Goal: Task Accomplishment & Management: Use online tool/utility

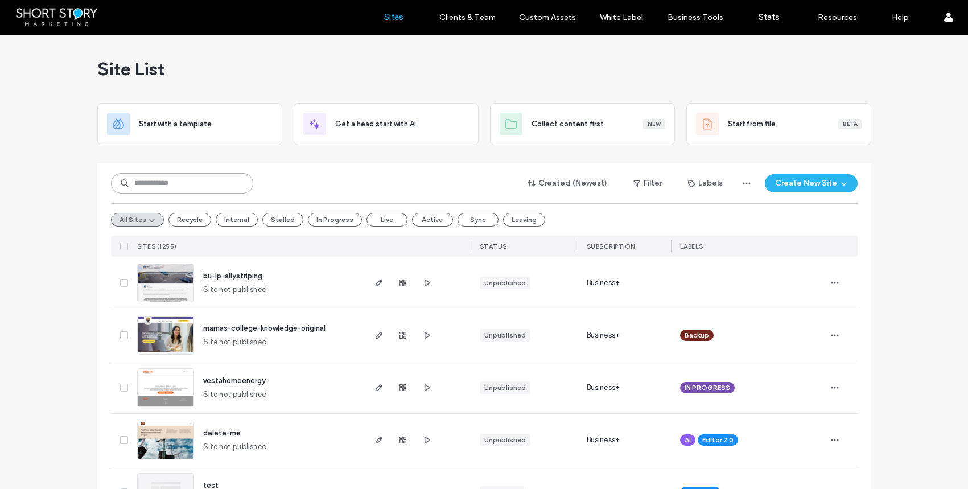
click at [161, 184] on input at bounding box center [182, 183] width 142 height 20
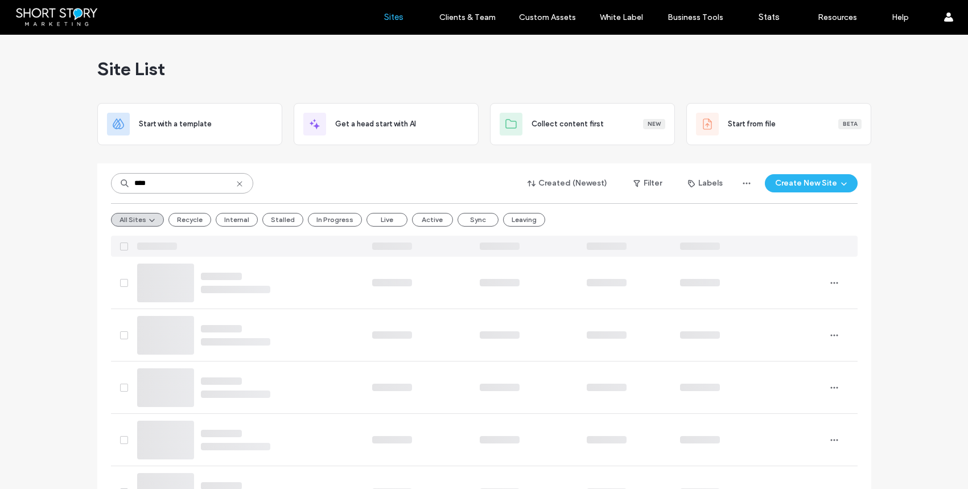
type input "****"
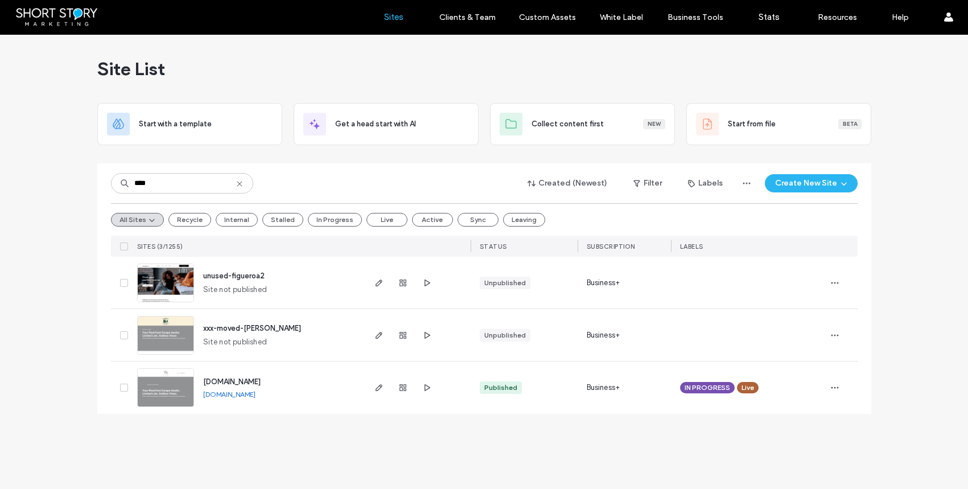
click at [252, 382] on span "www.figueroahomesva.com" at bounding box center [232, 381] width 58 height 9
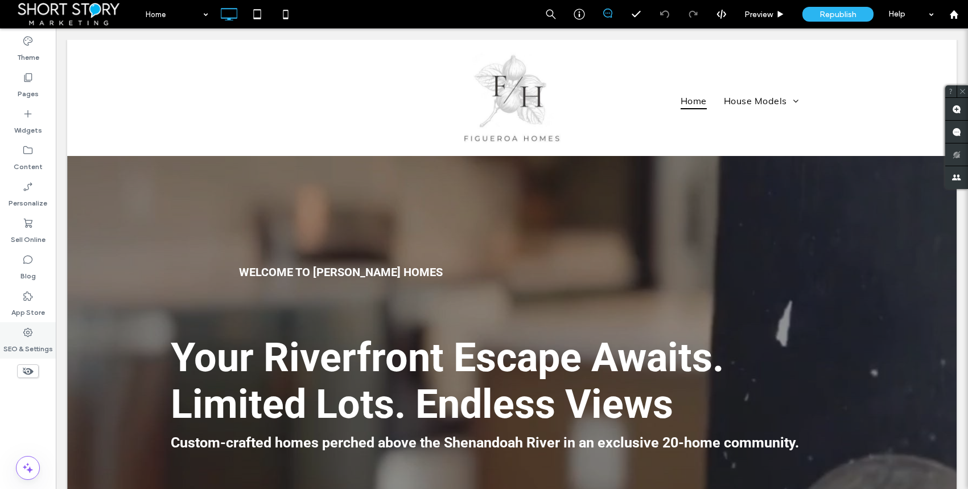
click at [30, 336] on icon at bounding box center [27, 332] width 11 height 11
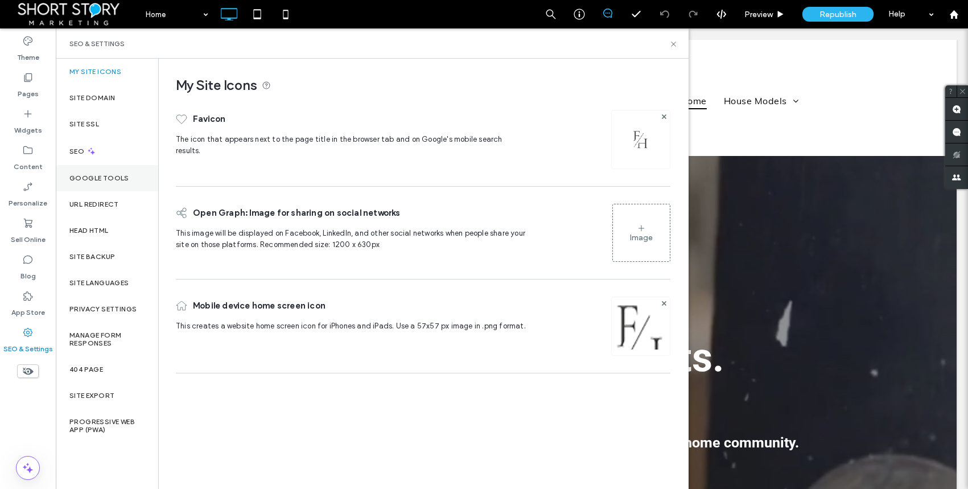
click at [73, 182] on div "Google Tools" at bounding box center [107, 178] width 102 height 26
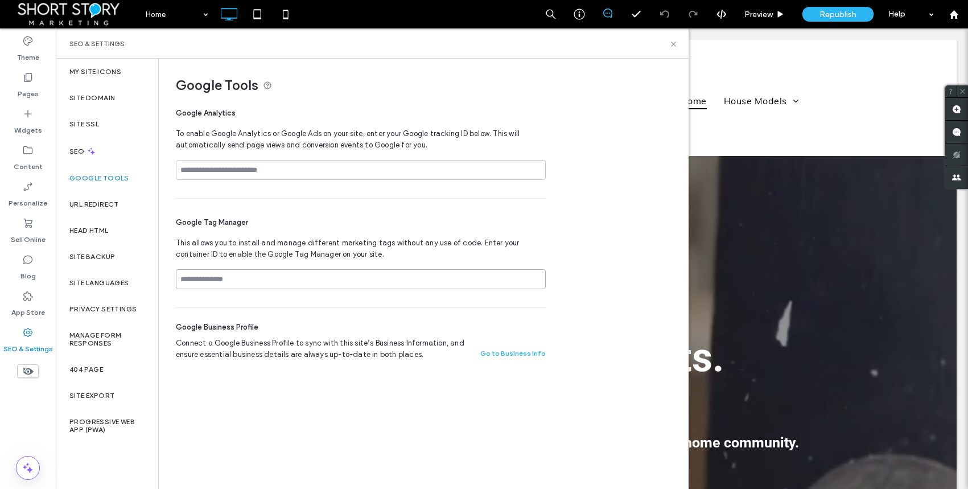
click at [223, 276] on input at bounding box center [361, 279] width 370 height 20
paste input "**********"
type input "**********"
click at [295, 174] on input at bounding box center [361, 170] width 370 height 20
click at [672, 43] on use at bounding box center [673, 44] width 5 height 5
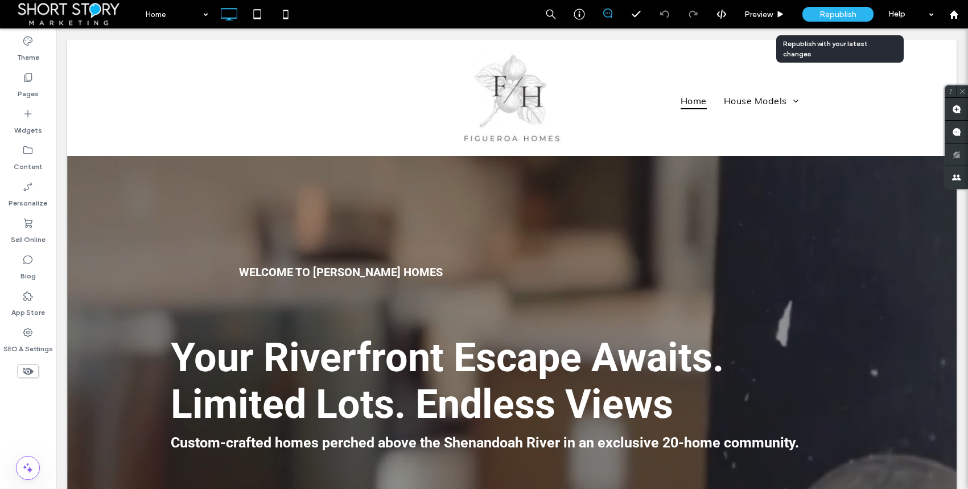
click at [845, 15] on span "Republish" at bounding box center [838, 15] width 37 height 10
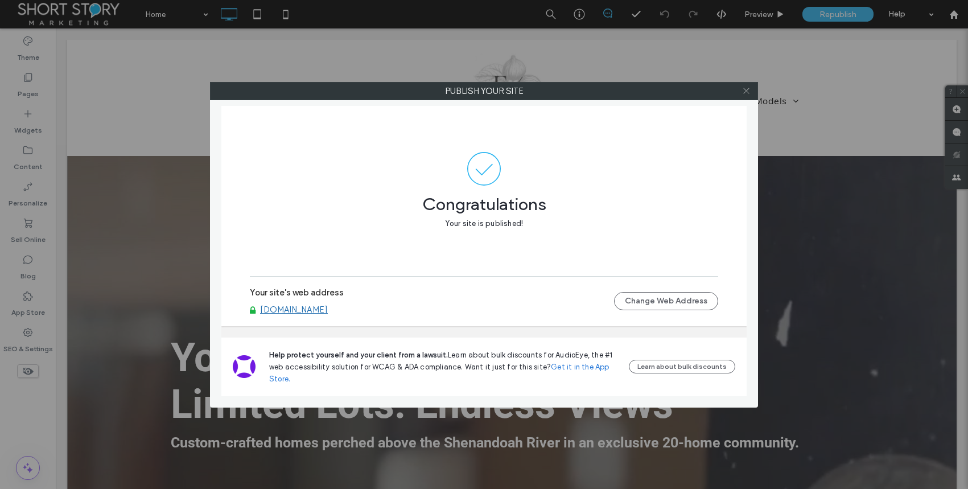
click at [746, 89] on icon at bounding box center [746, 91] width 9 height 9
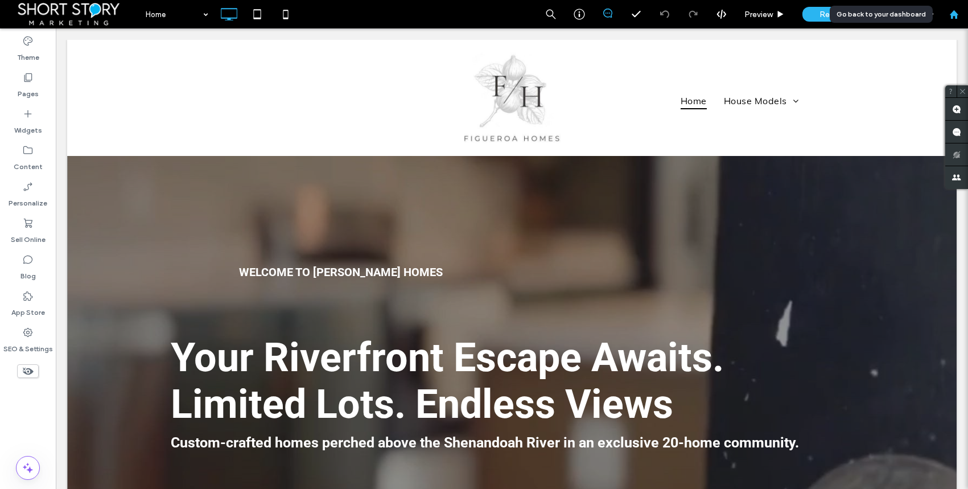
click at [955, 14] on use at bounding box center [954, 14] width 9 height 9
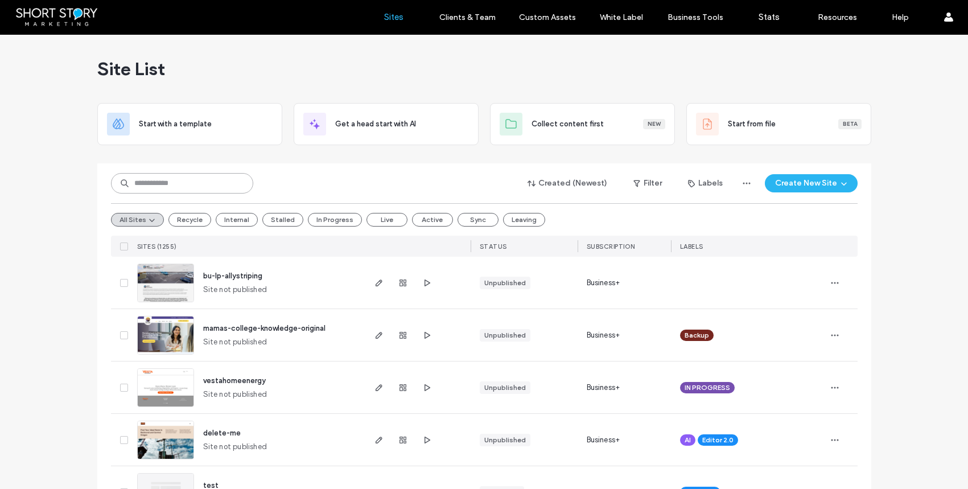
click at [193, 182] on input at bounding box center [182, 183] width 142 height 20
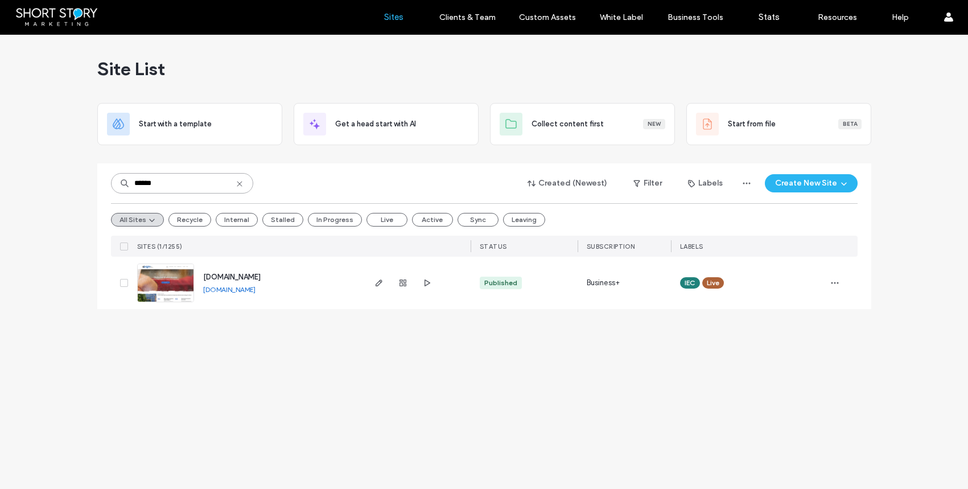
type input "******"
click at [253, 276] on span "[DOMAIN_NAME]" at bounding box center [232, 277] width 58 height 9
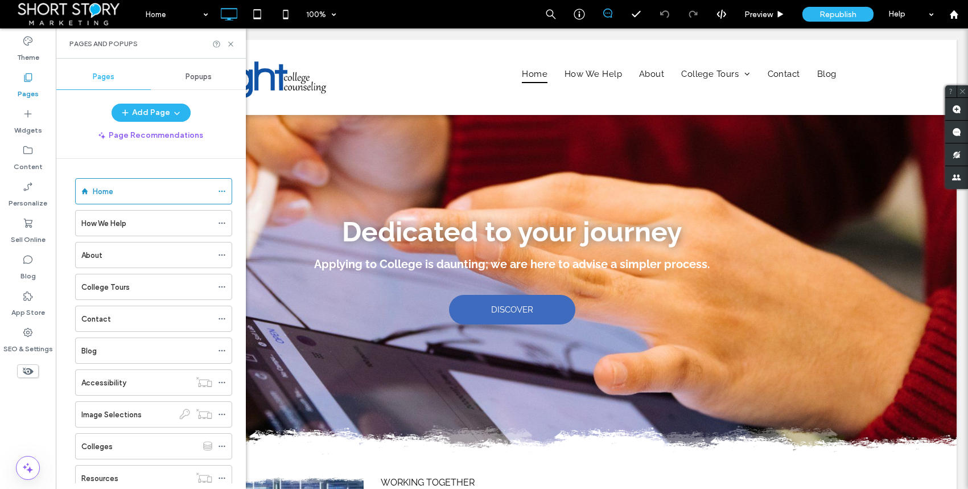
scroll to position [68, 0]
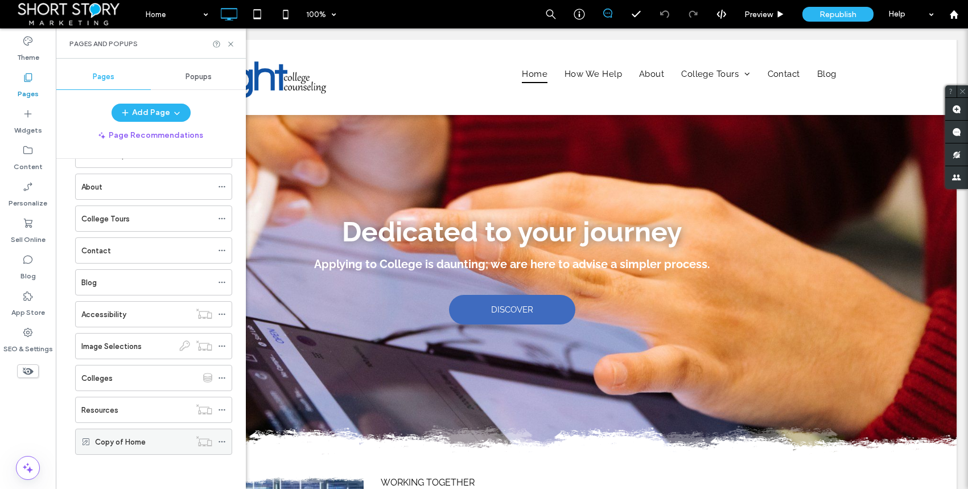
click at [138, 441] on label "Copy of Home" at bounding box center [120, 442] width 51 height 20
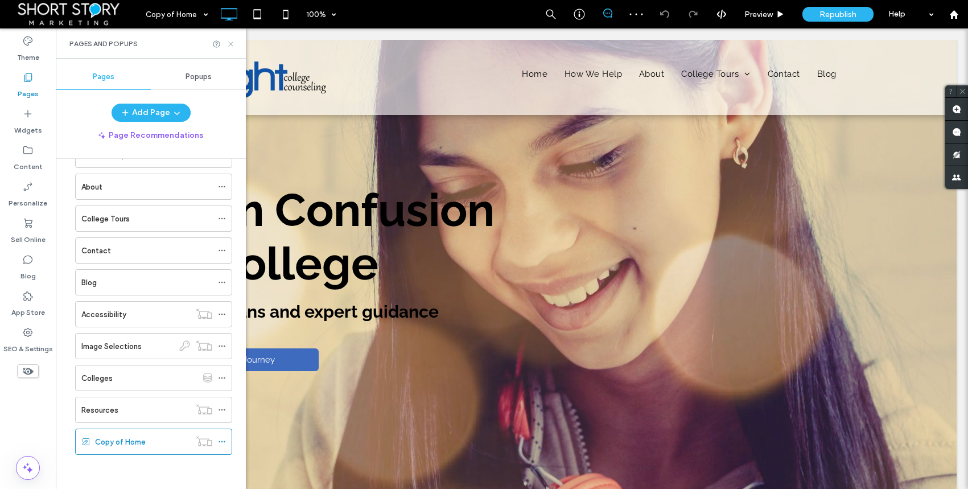
click at [232, 42] on icon at bounding box center [231, 44] width 9 height 9
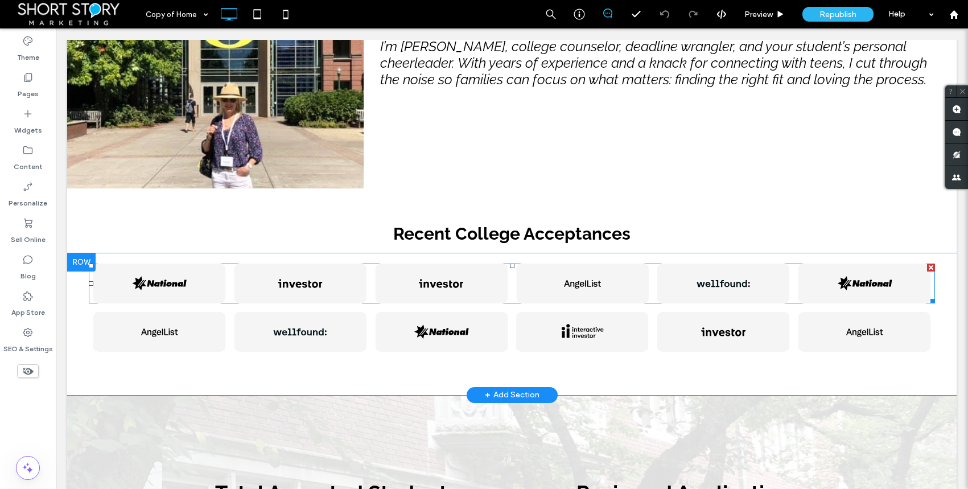
scroll to position [1330, 0]
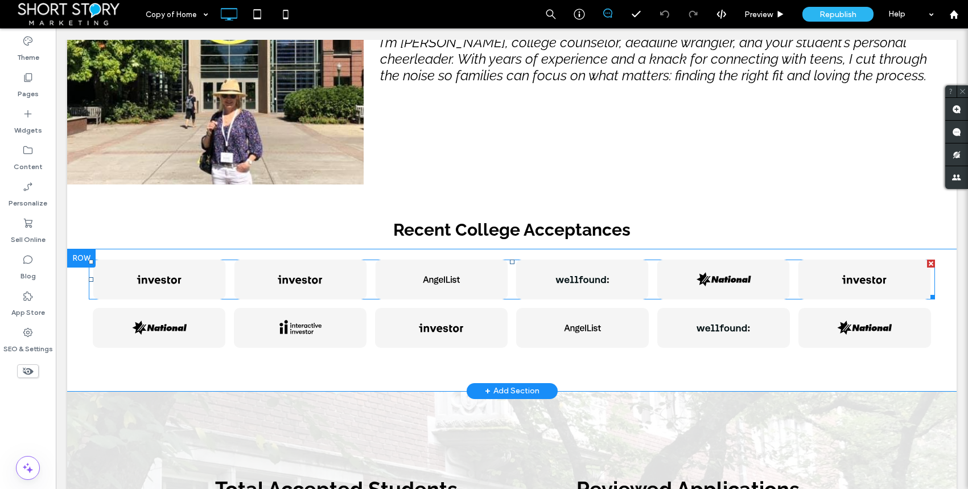
click at [331, 285] on div at bounding box center [300, 280] width 133 height 40
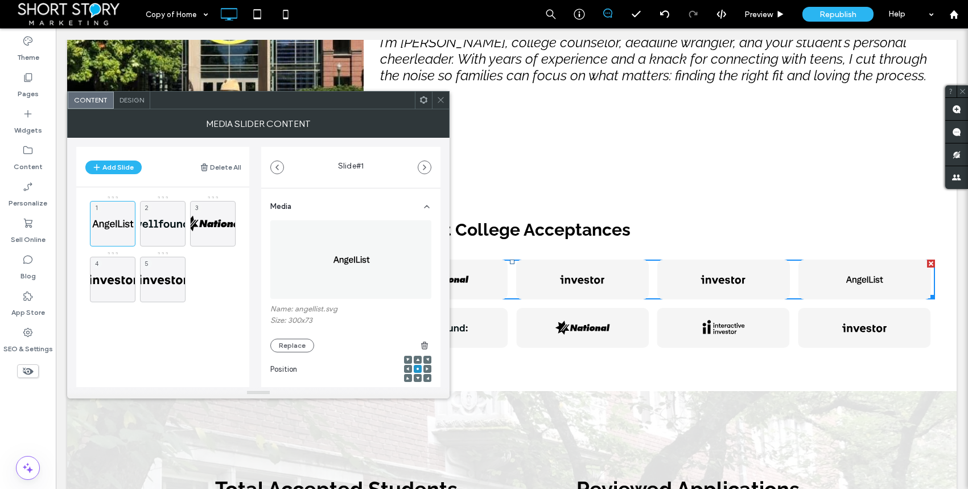
click at [134, 100] on span "Design" at bounding box center [132, 100] width 24 height 9
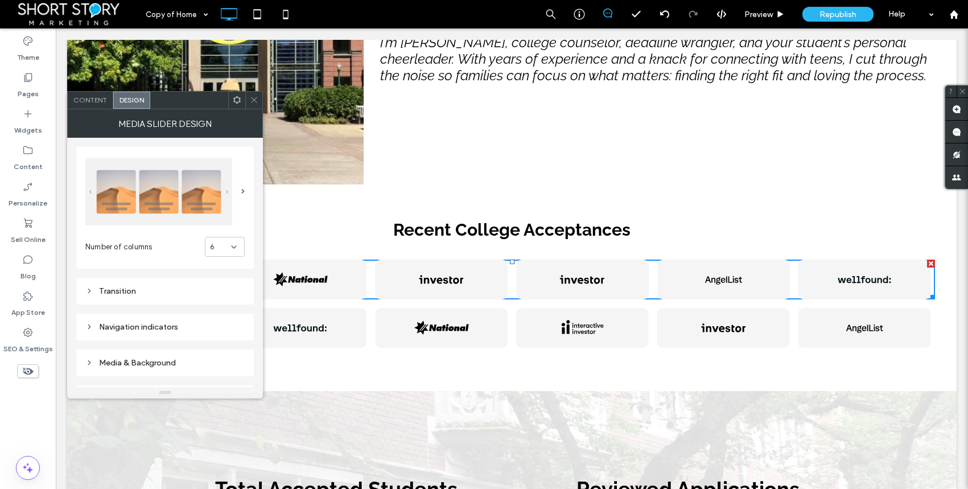
click at [235, 243] on icon at bounding box center [233, 247] width 9 height 9
click at [182, 98] on div at bounding box center [189, 100] width 78 height 17
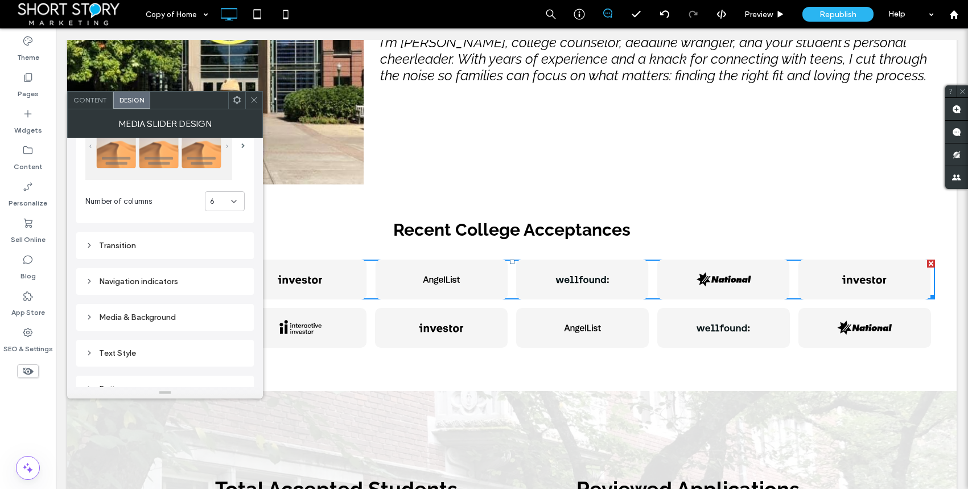
scroll to position [69, 0]
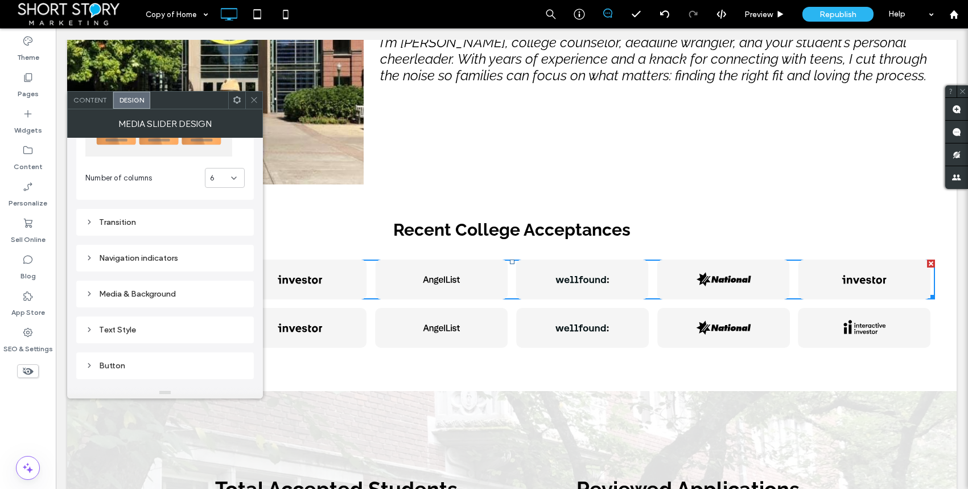
click at [94, 222] on div "Transition" at bounding box center [164, 222] width 159 height 10
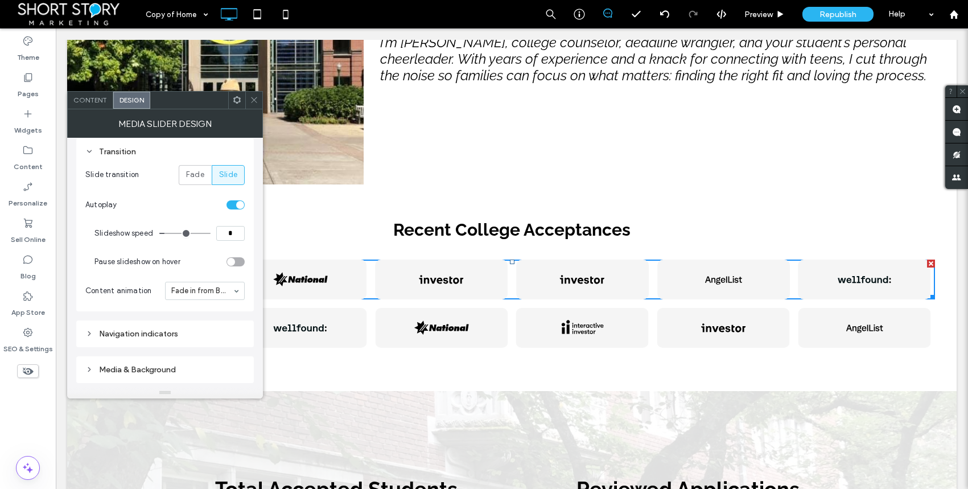
scroll to position [135, 0]
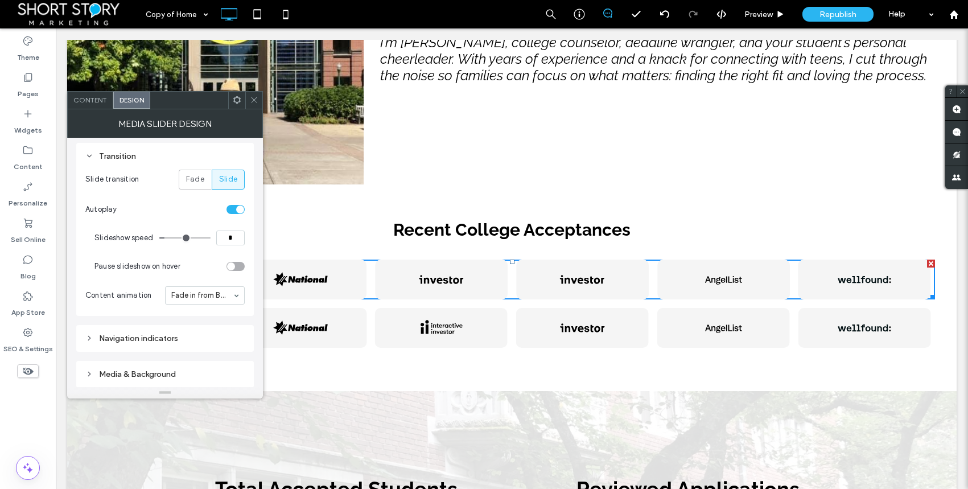
click at [92, 104] on div "Content" at bounding box center [91, 100] width 46 height 17
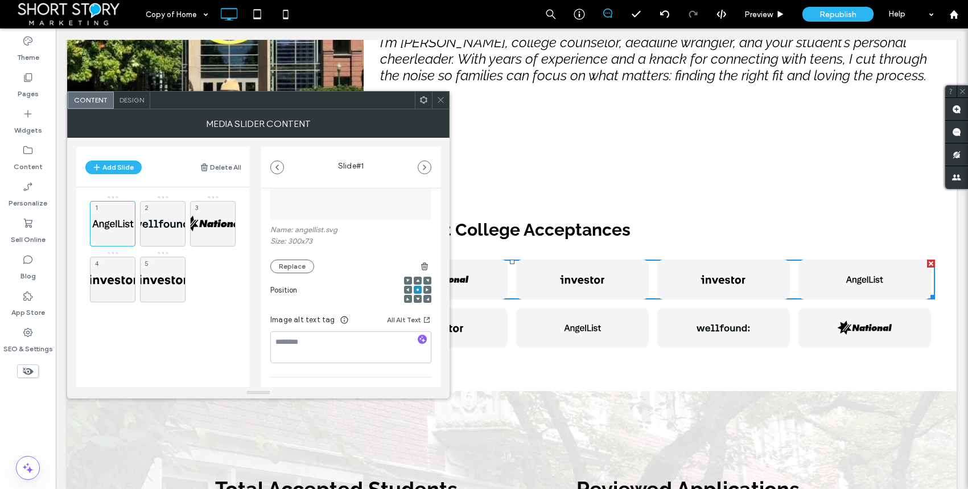
scroll to position [80, 0]
click at [132, 98] on span "Design" at bounding box center [132, 100] width 24 height 9
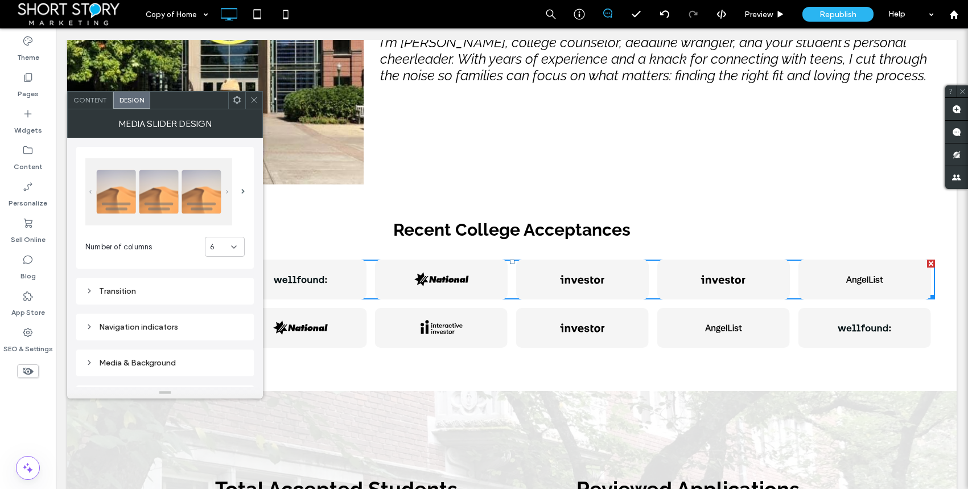
click at [91, 289] on icon at bounding box center [89, 291] width 8 height 8
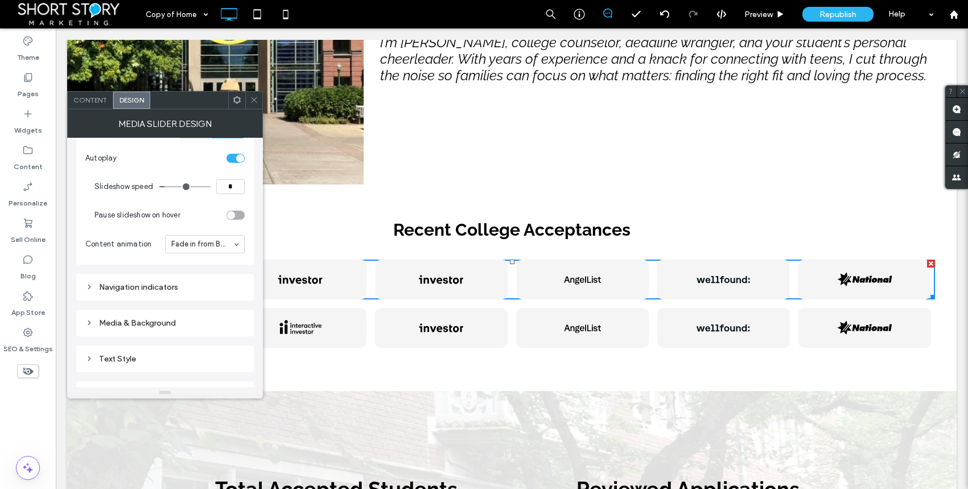
scroll to position [210, 0]
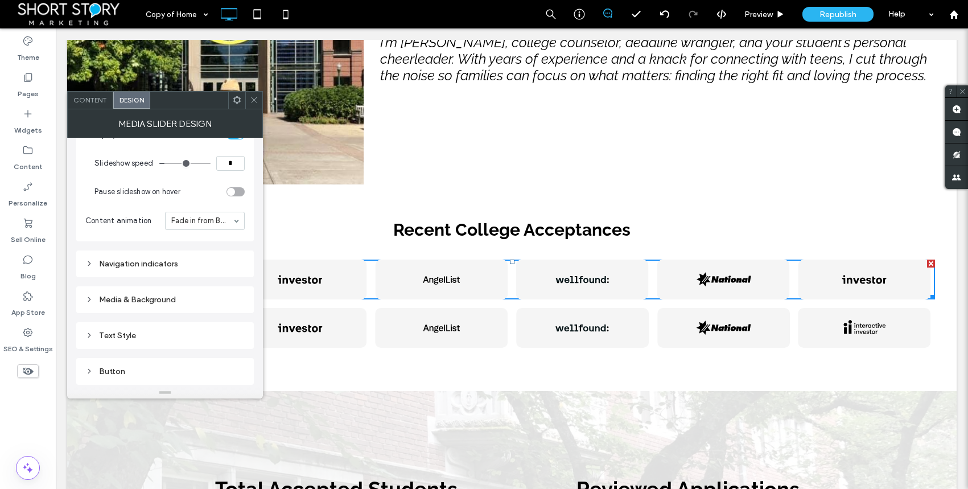
click at [93, 259] on div "Navigation indicators" at bounding box center [164, 264] width 159 height 10
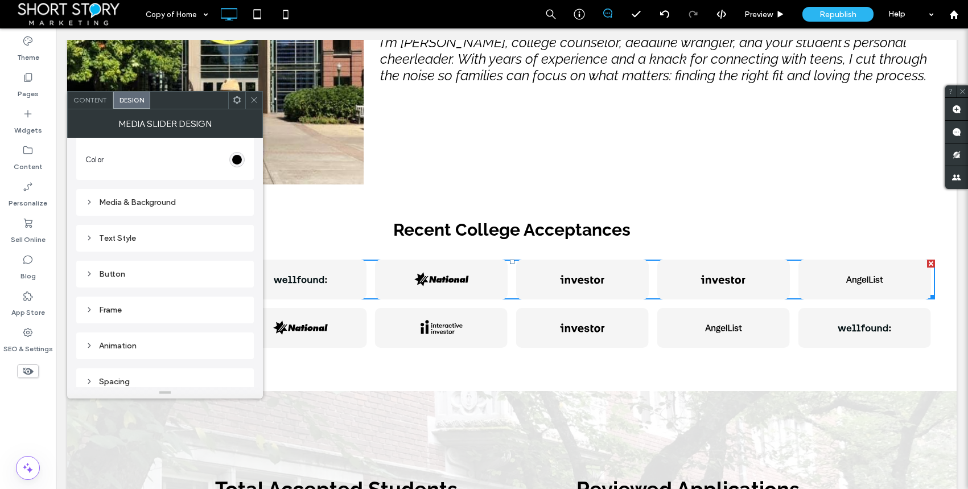
scroll to position [469, 0]
click at [88, 198] on use at bounding box center [89, 200] width 2 height 4
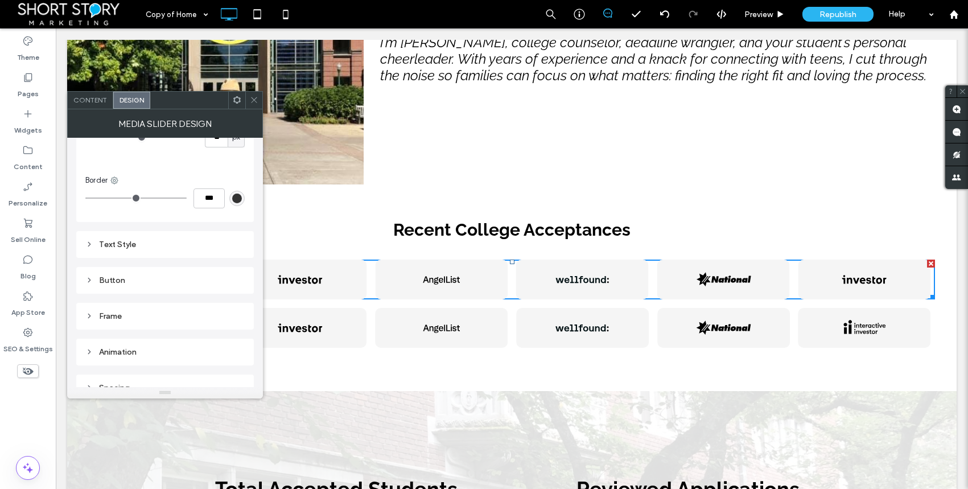
scroll to position [824, 0]
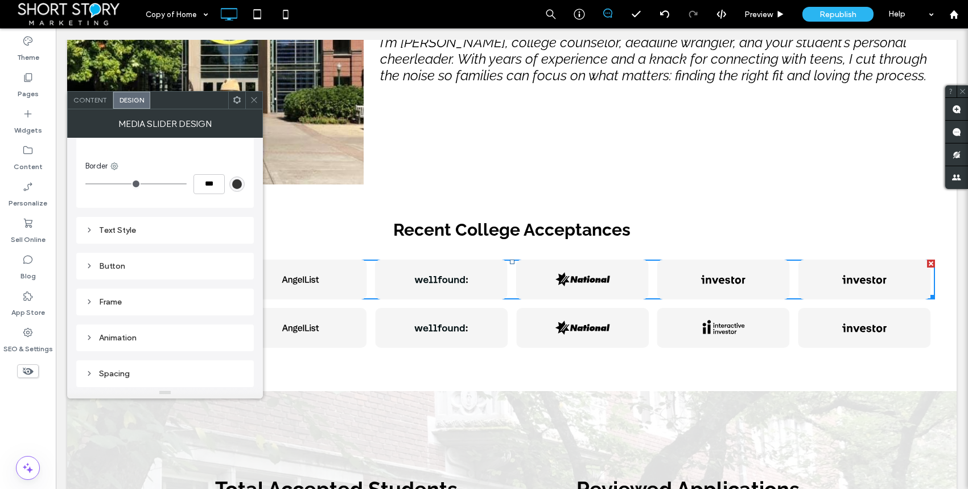
click at [91, 337] on icon at bounding box center [89, 338] width 8 height 8
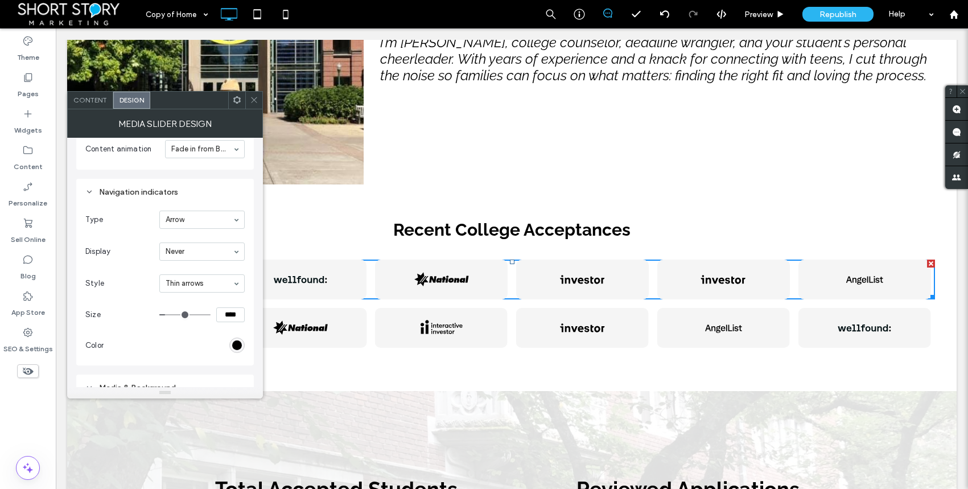
scroll to position [278, 0]
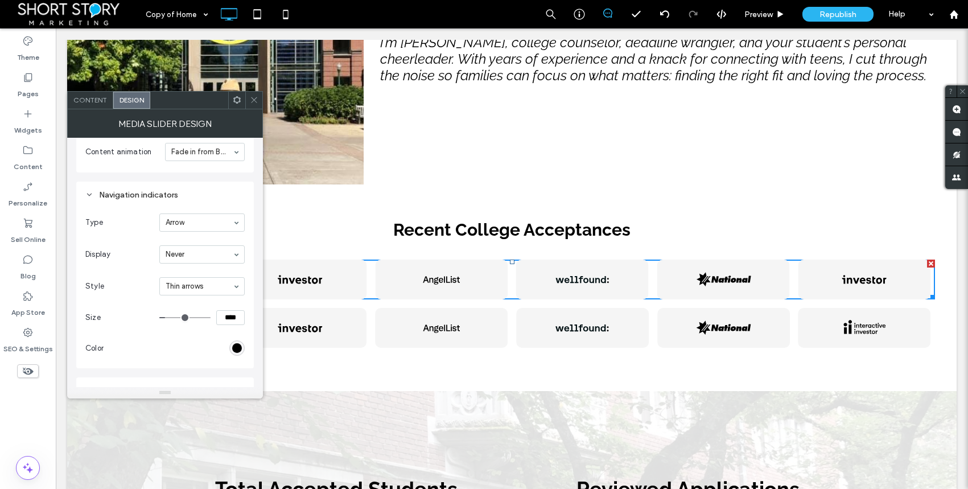
click at [84, 97] on span "Content" at bounding box center [90, 100] width 34 height 9
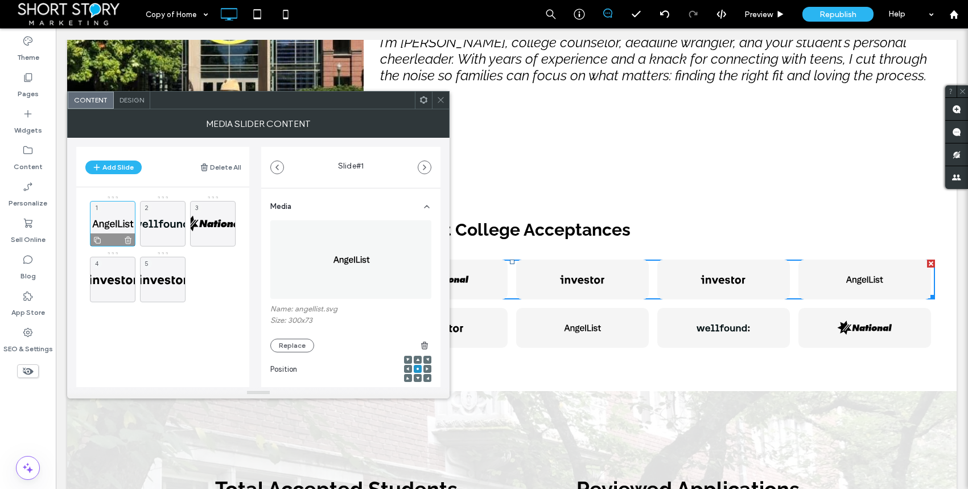
click at [124, 243] on icon at bounding box center [128, 240] width 9 height 10
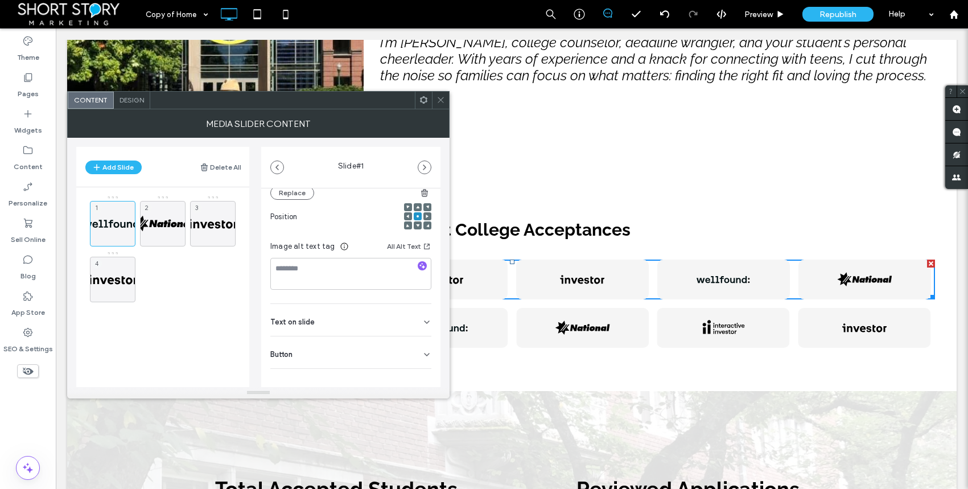
scroll to position [162, 0]
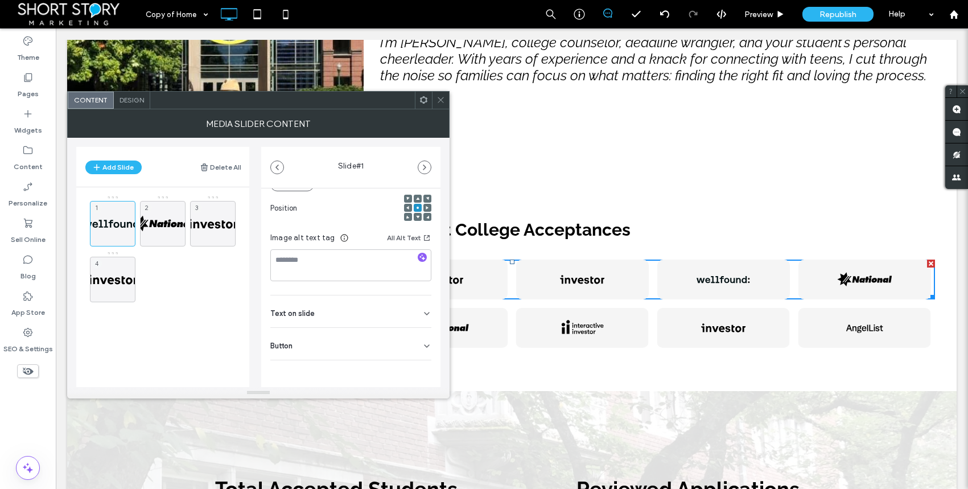
click at [422, 342] on icon at bounding box center [426, 346] width 9 height 9
click at [200, 334] on div "1 2 3 4" at bounding box center [169, 282] width 159 height 175
click at [219, 96] on div at bounding box center [282, 100] width 265 height 17
click at [442, 100] on icon at bounding box center [441, 100] width 9 height 9
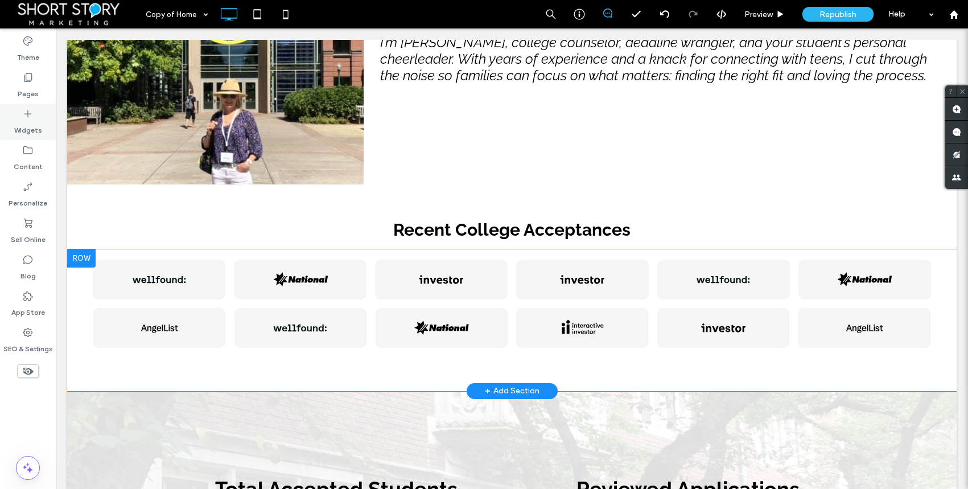
click at [29, 116] on icon at bounding box center [27, 113] width 11 height 11
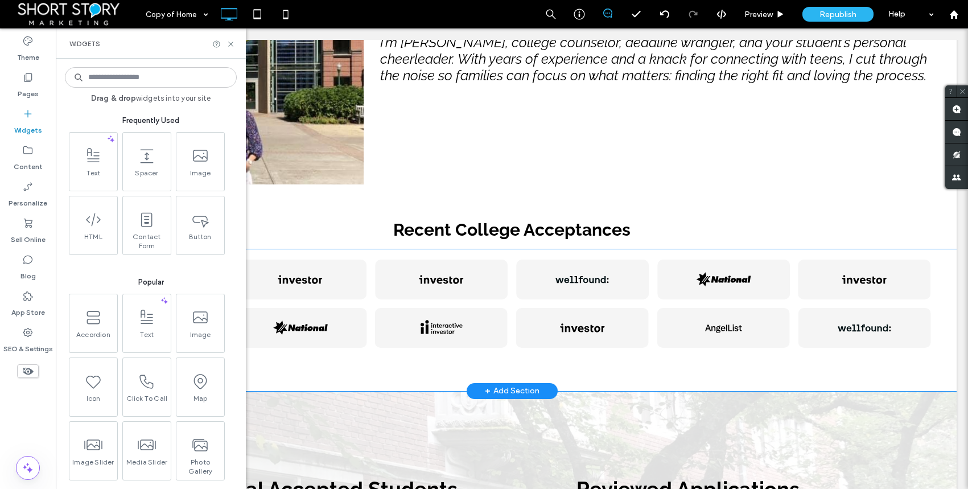
click at [103, 76] on input at bounding box center [151, 77] width 172 height 20
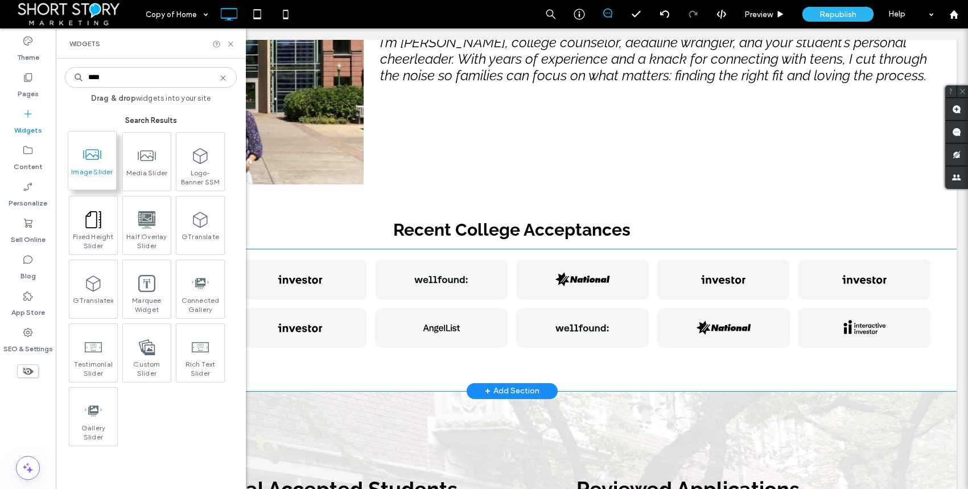
type input "****"
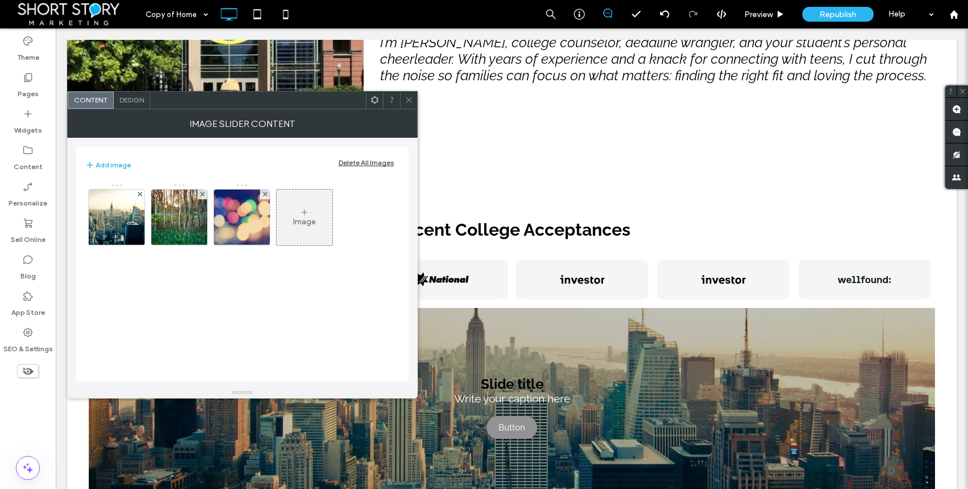
click at [367, 163] on div "Delete All Images" at bounding box center [366, 162] width 55 height 9
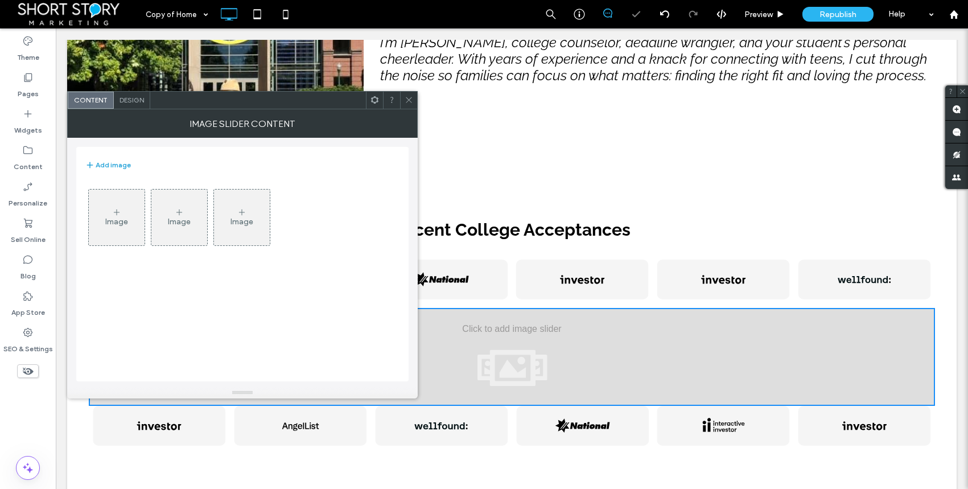
click at [109, 166] on button "Add image" at bounding box center [108, 165] width 46 height 14
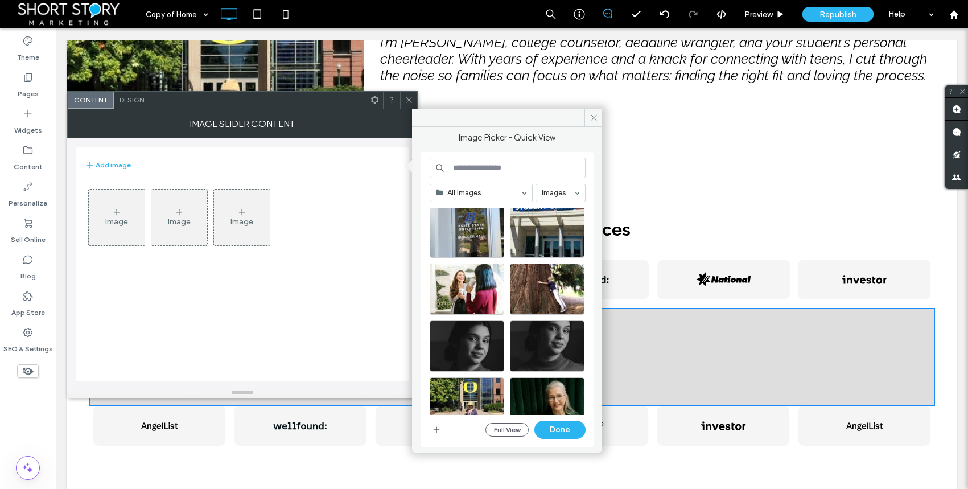
scroll to position [418, 0]
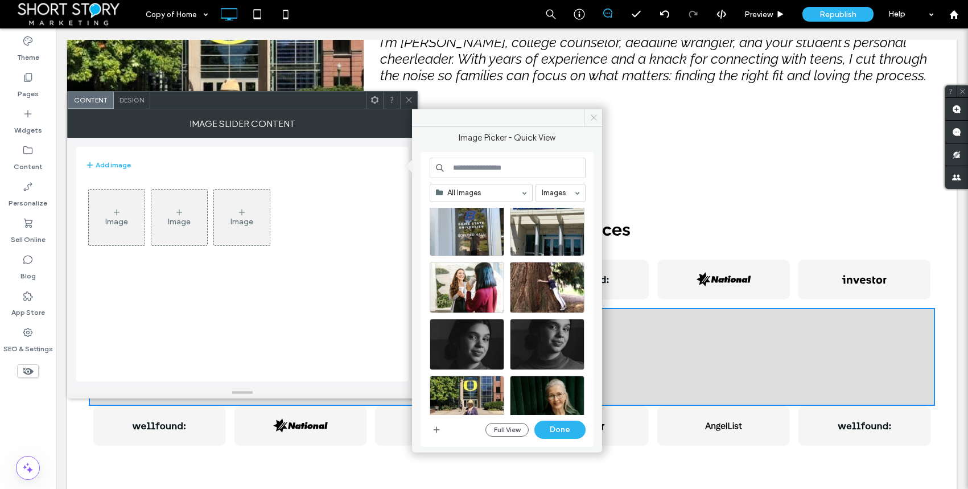
drag, startPoint x: 595, startPoint y: 117, endPoint x: 468, endPoint y: 80, distance: 132.1
click at [595, 117] on icon at bounding box center [594, 117] width 9 height 9
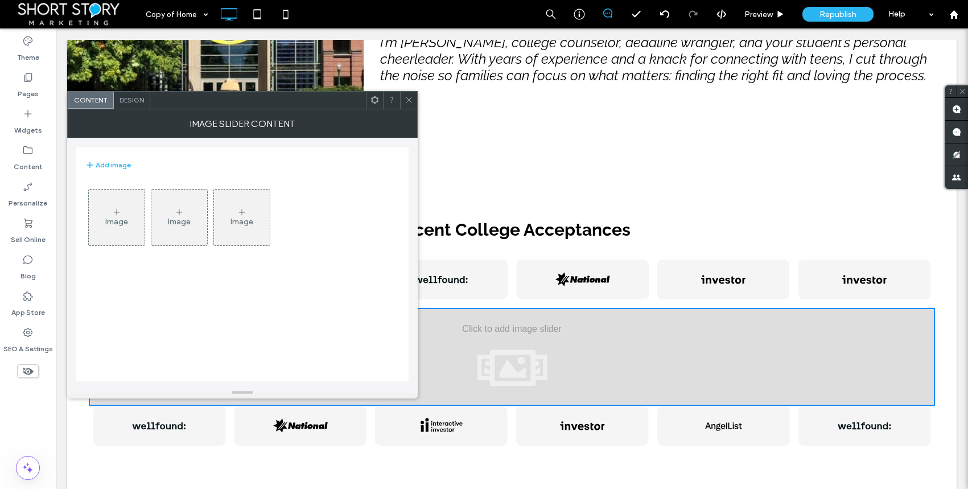
click at [412, 99] on icon at bounding box center [409, 100] width 9 height 9
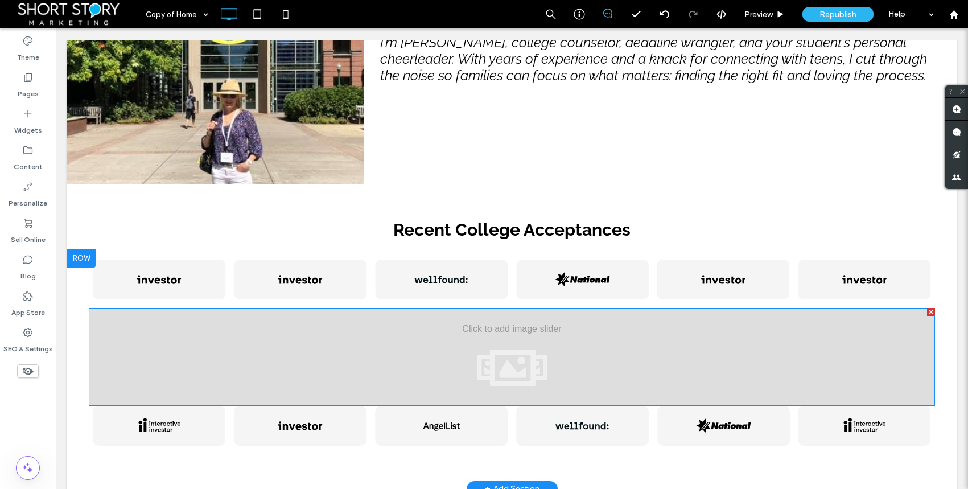
drag, startPoint x: 922, startPoint y: 306, endPoint x: 978, endPoint y: 335, distance: 62.6
click at [927, 308] on div at bounding box center [931, 312] width 8 height 8
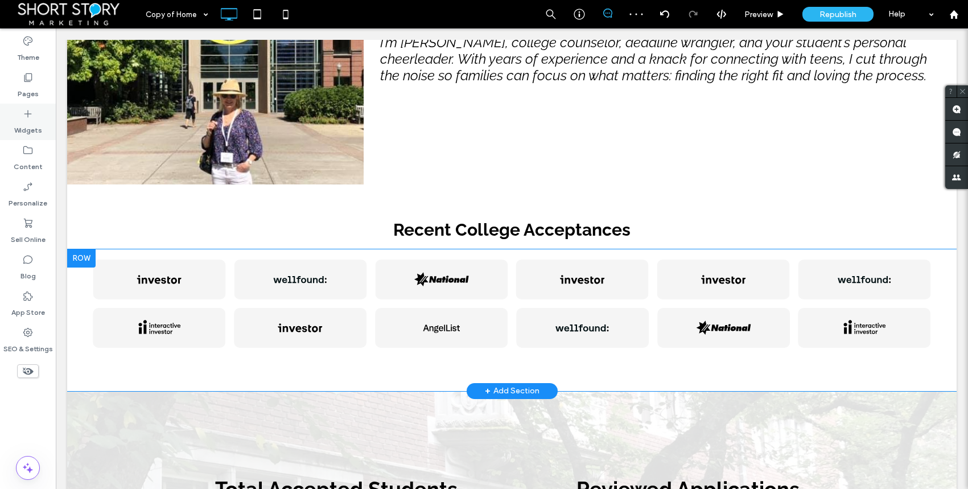
click at [32, 116] on icon at bounding box center [27, 113] width 11 height 11
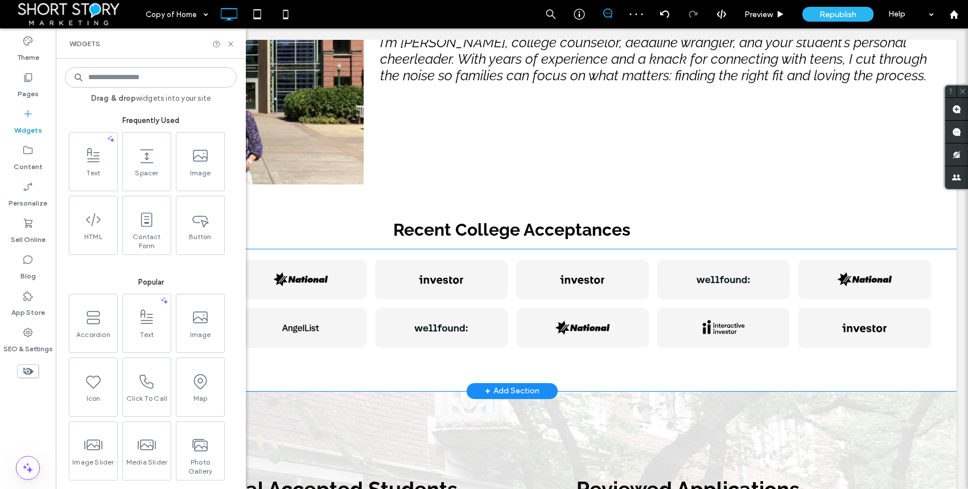
click at [108, 80] on input at bounding box center [151, 77] width 172 height 20
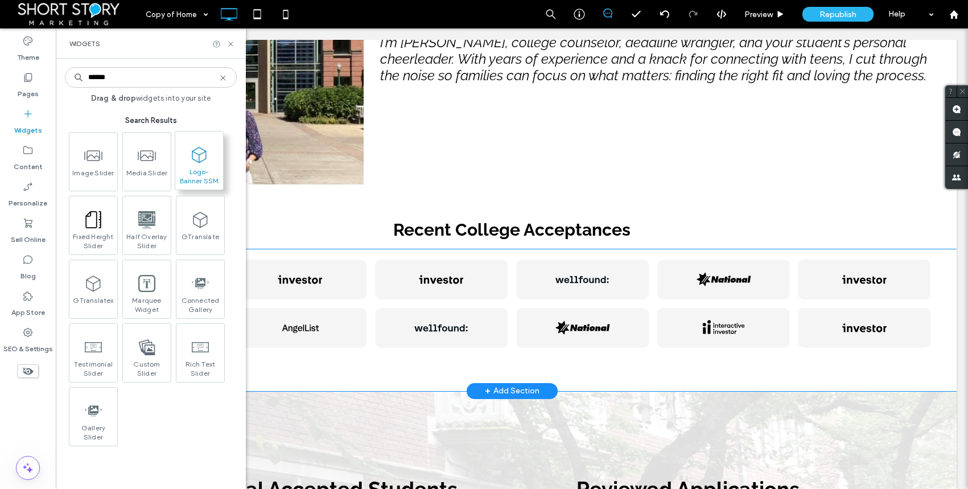
type input "******"
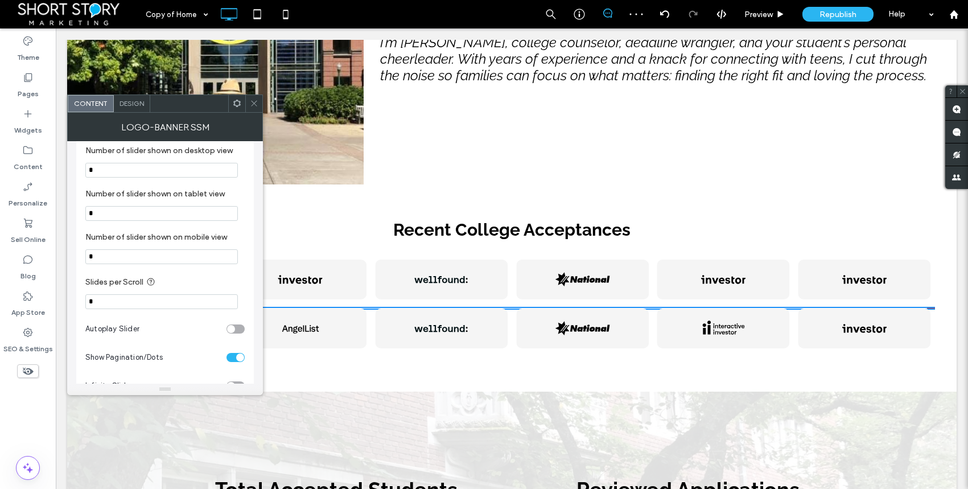
scroll to position [144, 0]
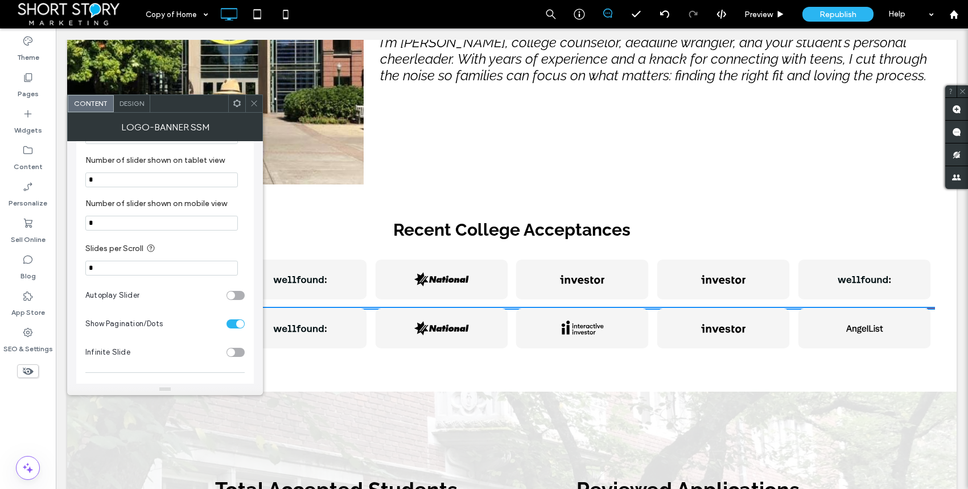
click at [239, 300] on div "toggle" at bounding box center [236, 295] width 18 height 9
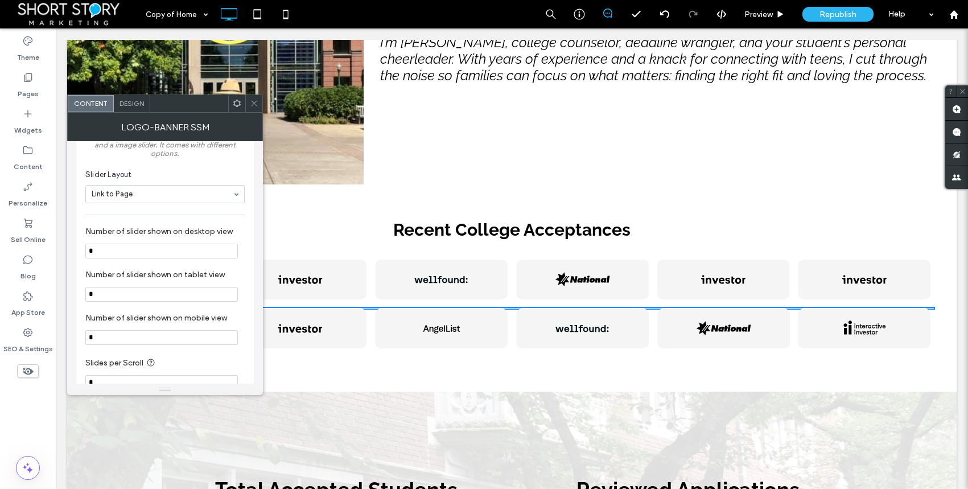
scroll to position [0, 0]
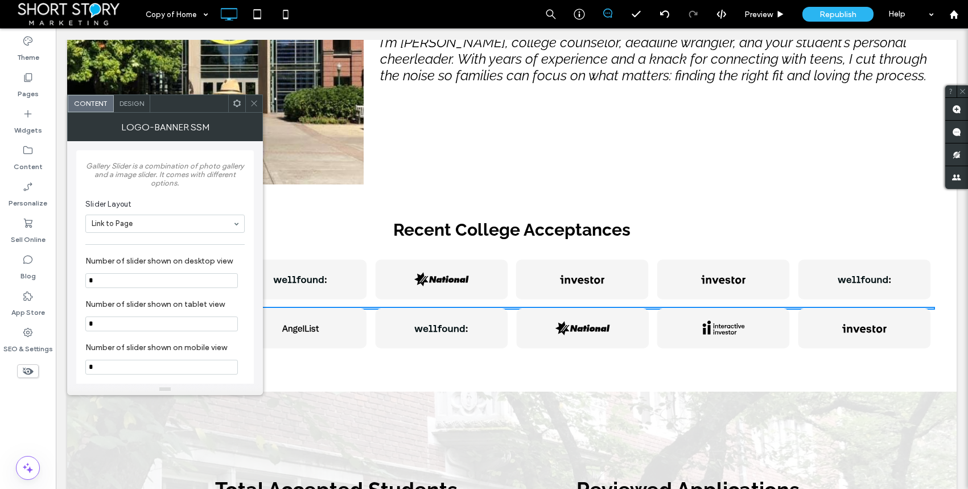
click at [136, 197] on section "Slider Layout Link to Page" at bounding box center [164, 216] width 159 height 46
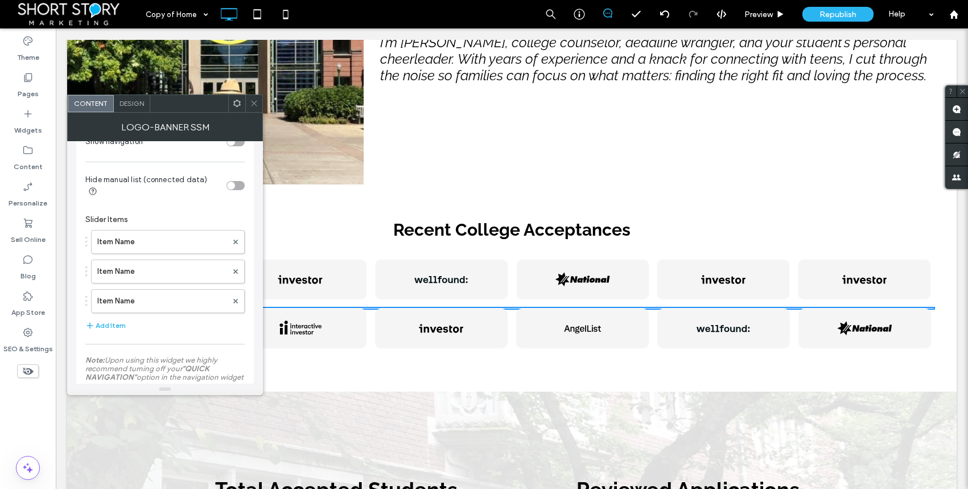
scroll to position [473, 0]
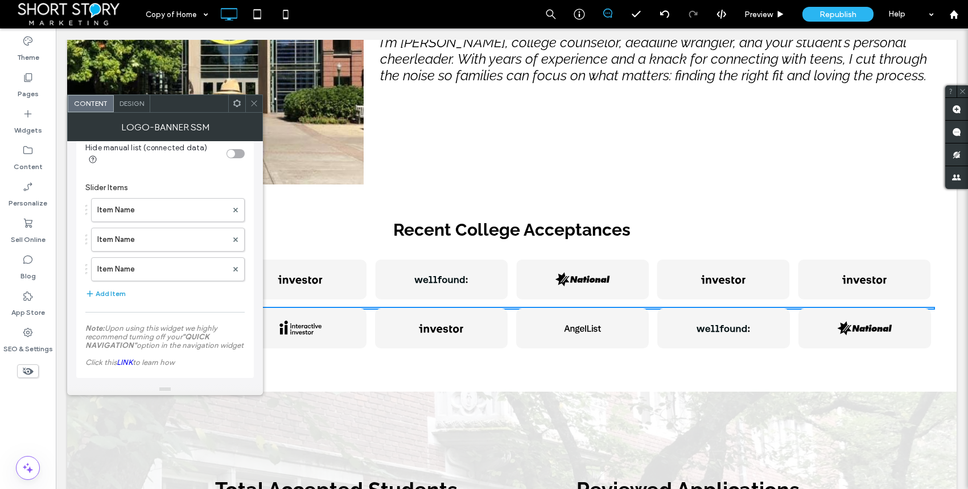
click at [115, 292] on button "Add Item" at bounding box center [105, 294] width 40 height 14
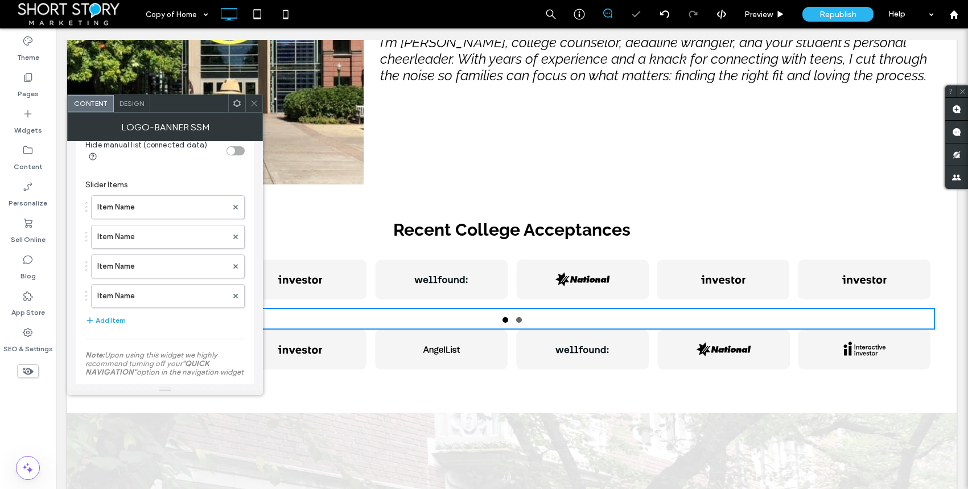
click at [111, 319] on button "Add Item" at bounding box center [105, 321] width 40 height 14
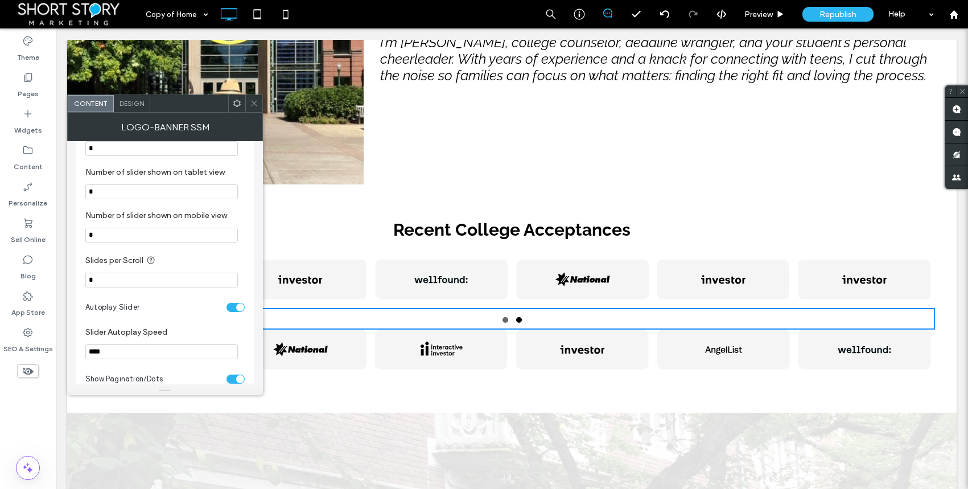
scroll to position [131, 0]
drag, startPoint x: 256, startPoint y: 100, endPoint x: 260, endPoint y: 104, distance: 6.1
click at [256, 100] on icon at bounding box center [254, 103] width 9 height 9
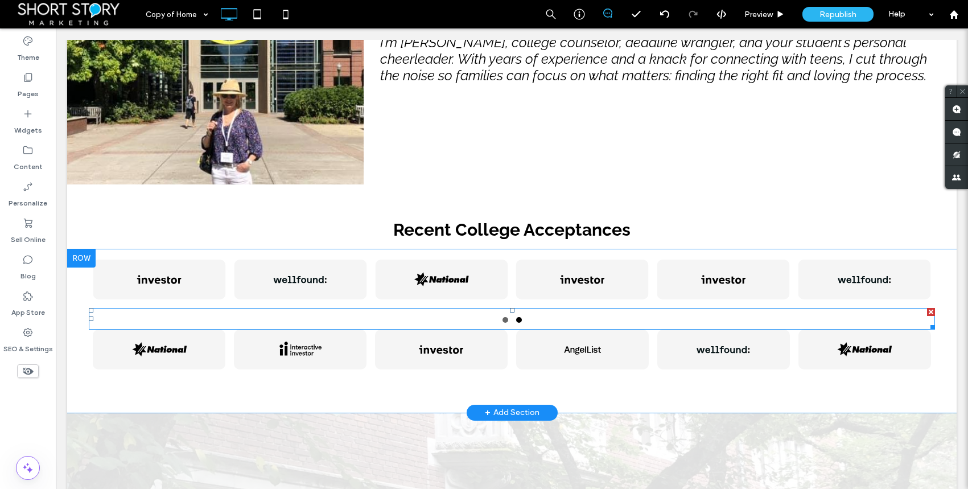
click at [927, 308] on div at bounding box center [931, 312] width 8 height 8
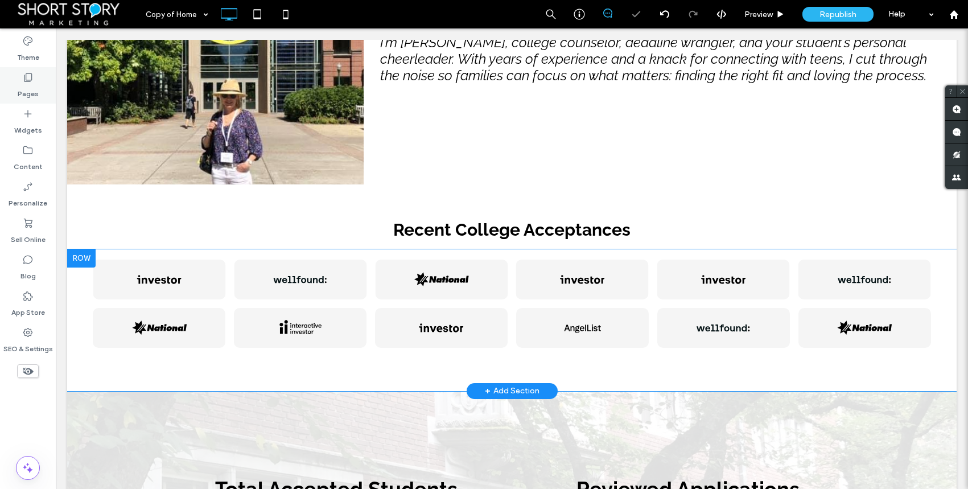
click at [30, 79] on icon at bounding box center [27, 77] width 11 height 11
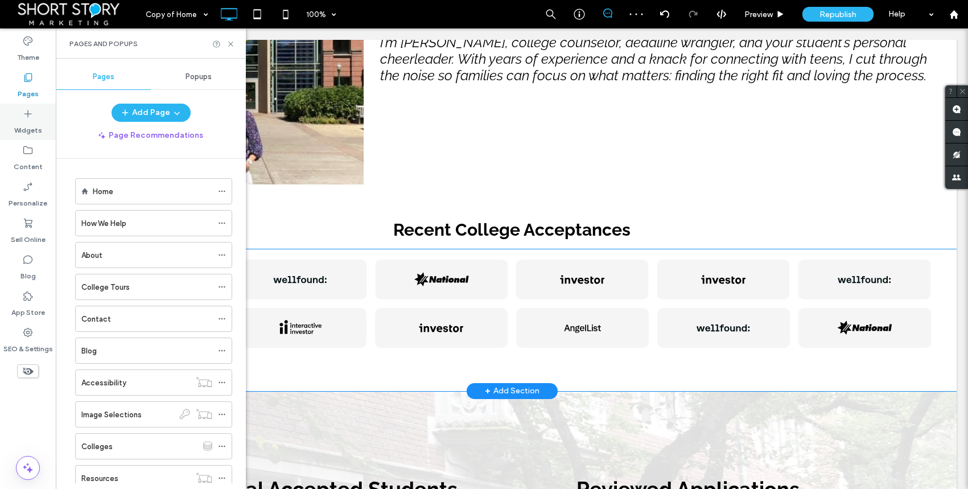
click at [28, 118] on icon at bounding box center [27, 113] width 11 height 11
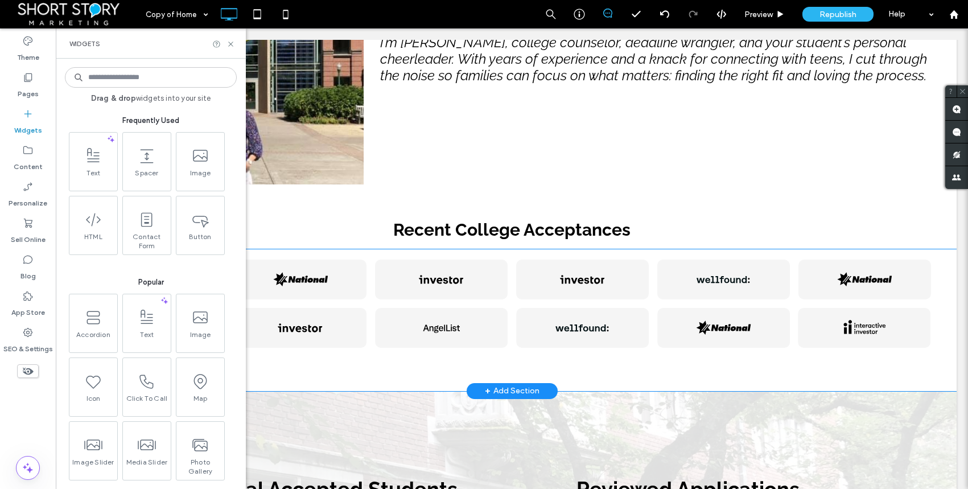
click at [116, 75] on input at bounding box center [151, 77] width 172 height 20
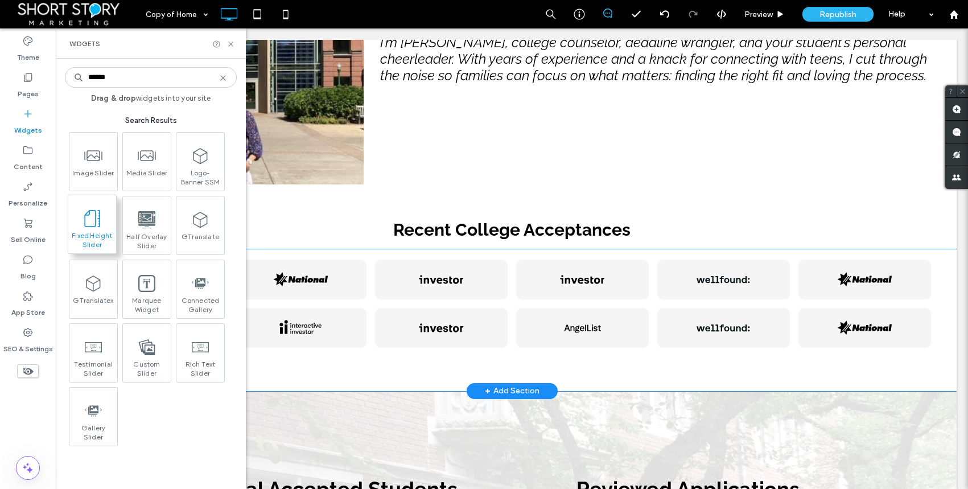
type input "******"
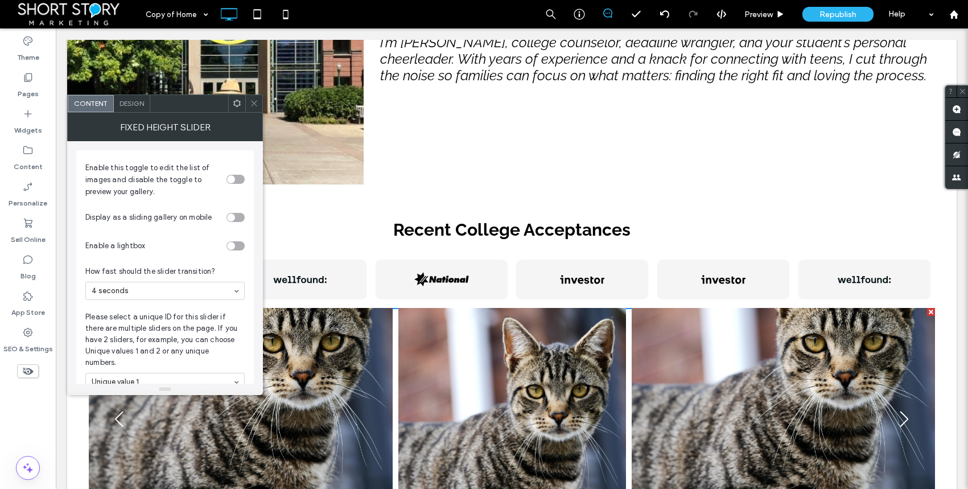
click at [256, 103] on icon at bounding box center [254, 103] width 9 height 9
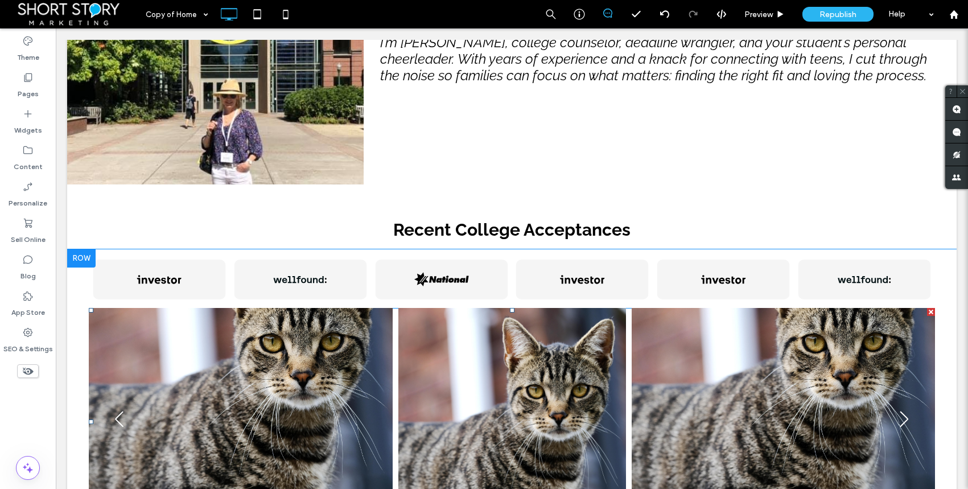
click at [927, 308] on div at bounding box center [931, 312] width 8 height 8
